Goal: Check status: Check status

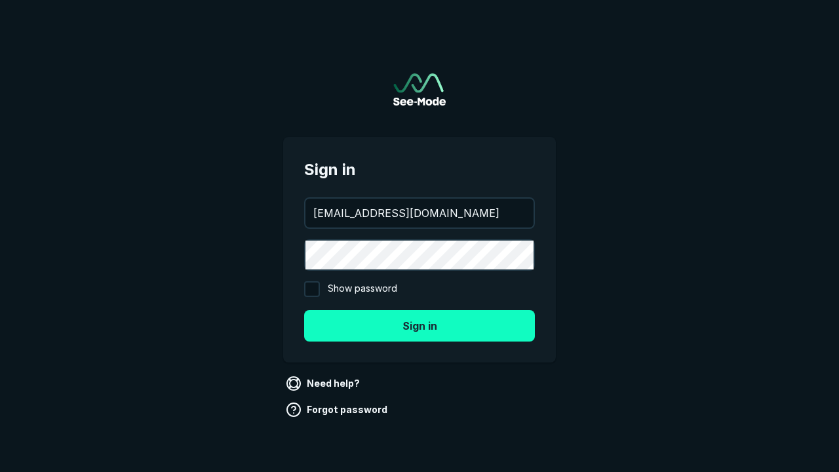
click at [420, 325] on button "Sign in" at bounding box center [419, 325] width 231 height 31
